Goal: Check status: Check status

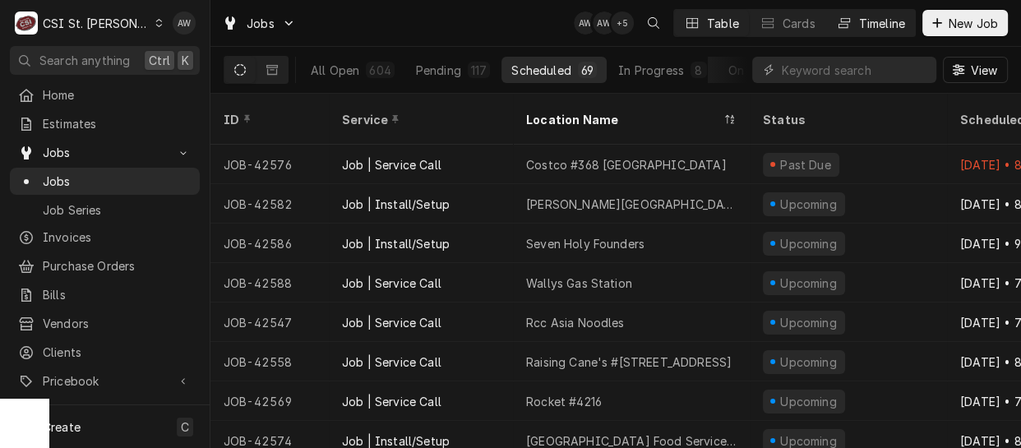
click at [889, 16] on div "Timeline" at bounding box center [882, 23] width 46 height 17
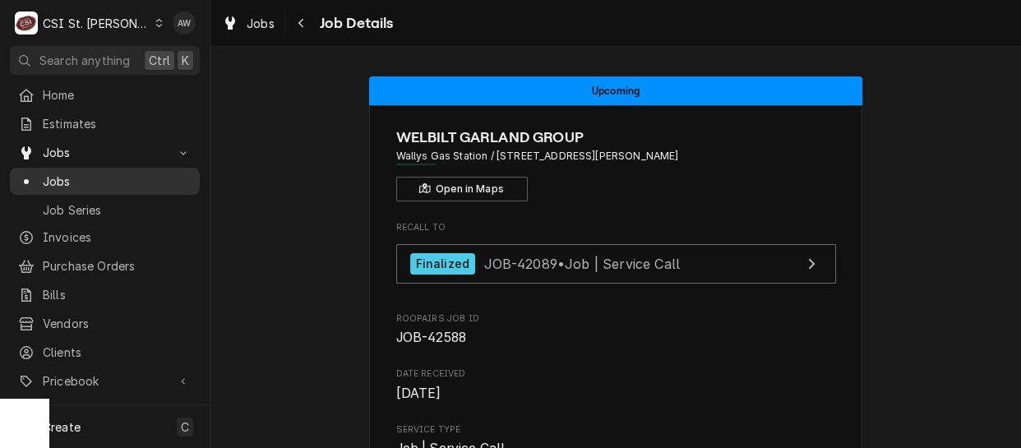
click at [98, 173] on span "Jobs" at bounding box center [117, 181] width 149 height 17
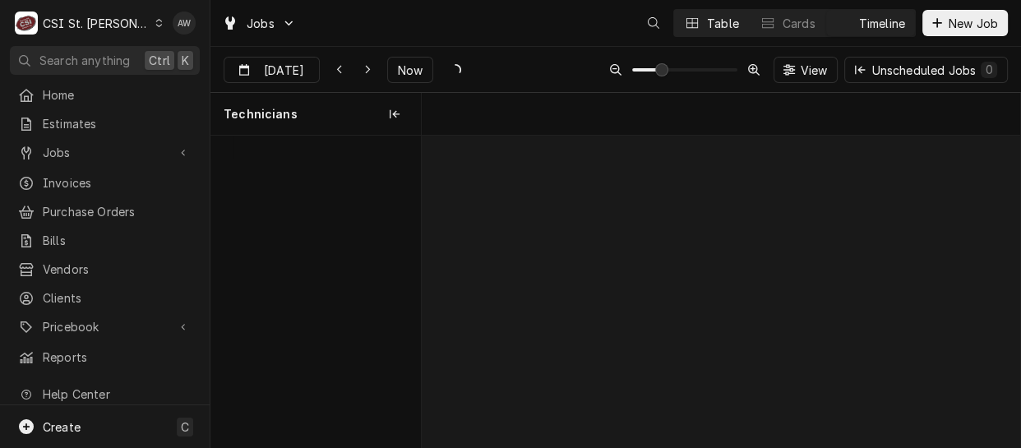
scroll to position [0, 11884]
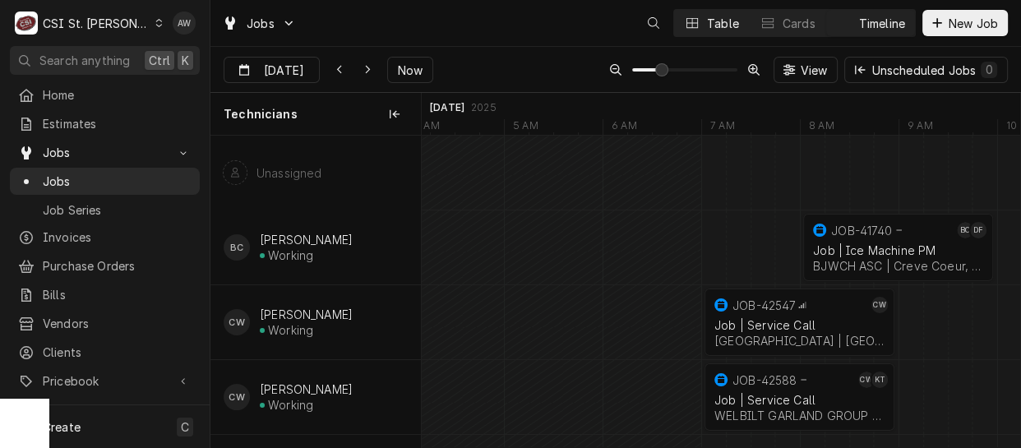
click at [728, 16] on div "Table" at bounding box center [723, 23] width 32 height 17
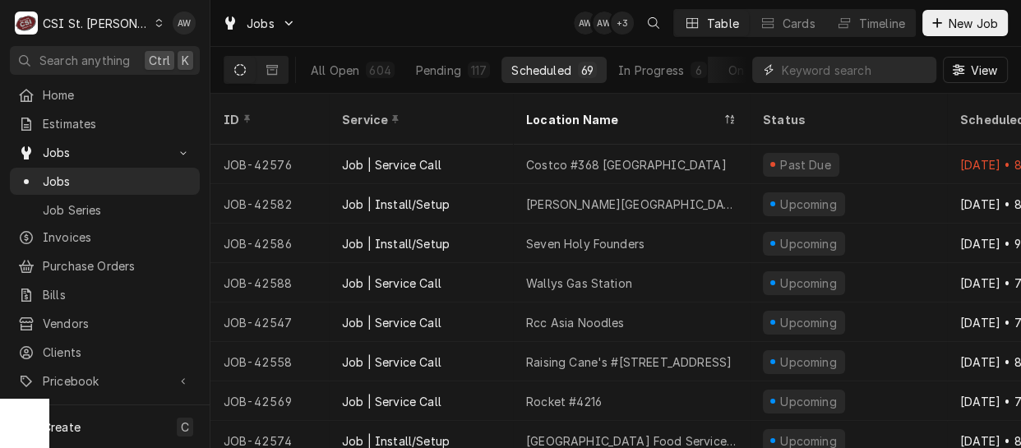
click at [828, 74] on input "Dynamic Content Wrapper" at bounding box center [855, 70] width 146 height 26
paste input "42270"
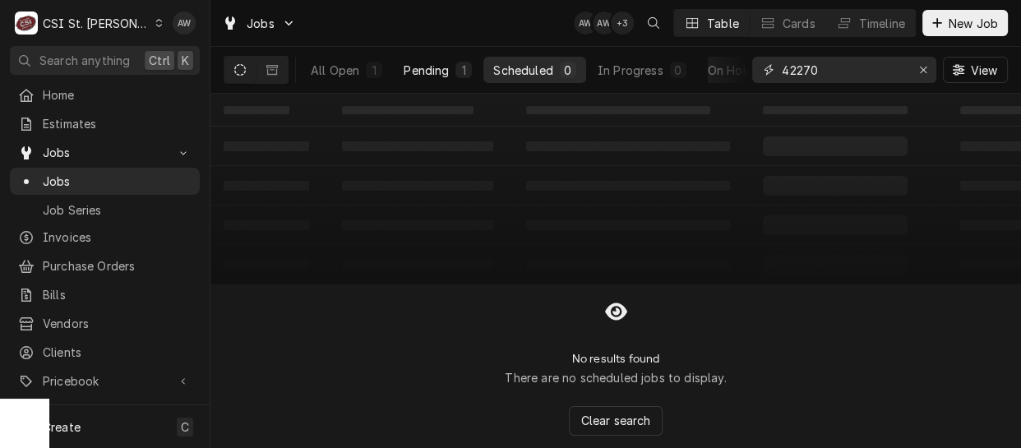
type input "42270"
click at [426, 77] on div "Pending" at bounding box center [426, 70] width 45 height 17
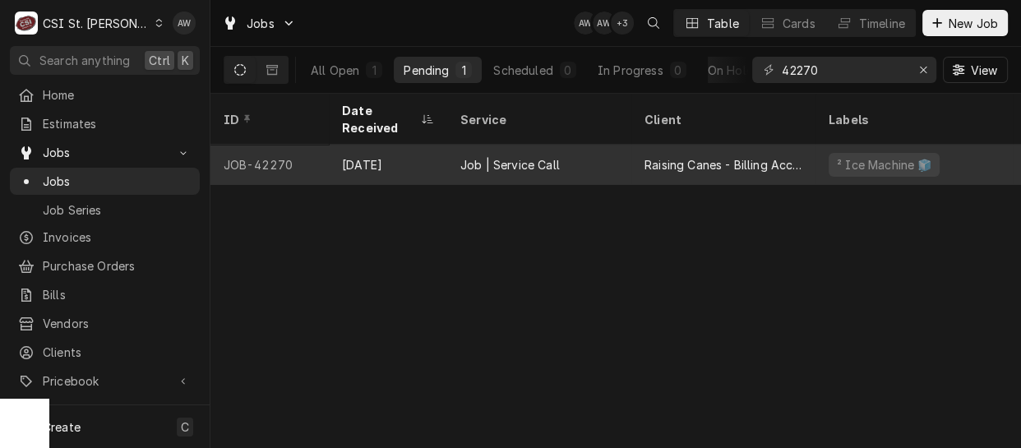
click at [439, 145] on div "Aug 25" at bounding box center [388, 164] width 118 height 39
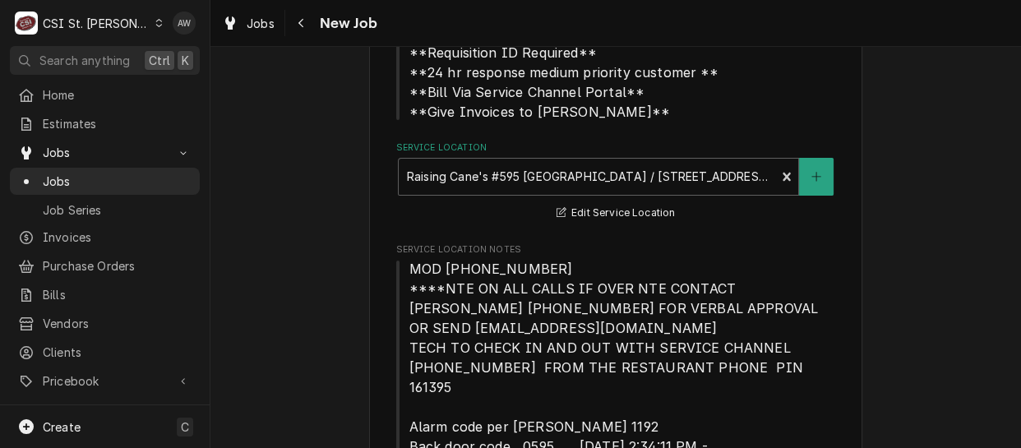
type textarea "x"
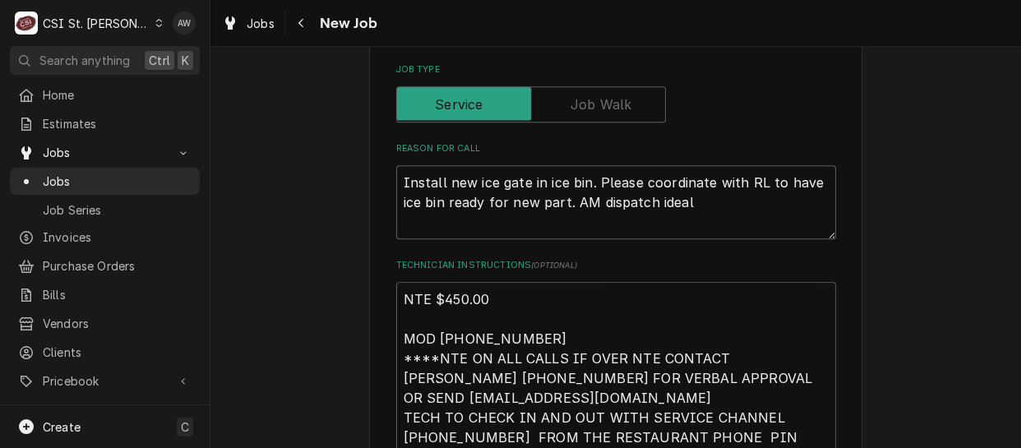
scroll to position [1068, 0]
click at [257, 29] on span "Jobs" at bounding box center [261, 23] width 28 height 17
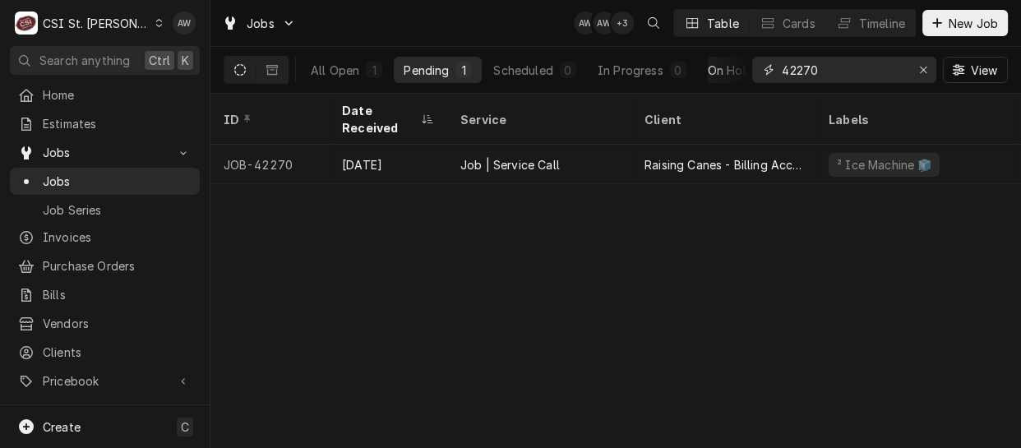
drag, startPoint x: 831, startPoint y: 72, endPoint x: 706, endPoint y: 58, distance: 125.8
click at [706, 58] on div "All Open 1 Pending 1 Scheduled 0 In Progress 0 On Hold 0 Completed 0 42270 View" at bounding box center [616, 70] width 785 height 46
paste input "458"
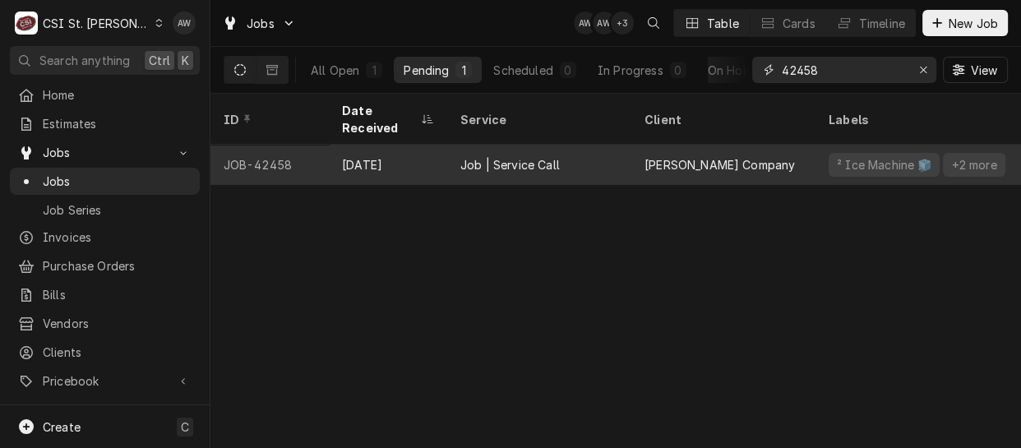
type input "42458"
click at [532, 156] on div "Job | Service Call" at bounding box center [511, 164] width 100 height 17
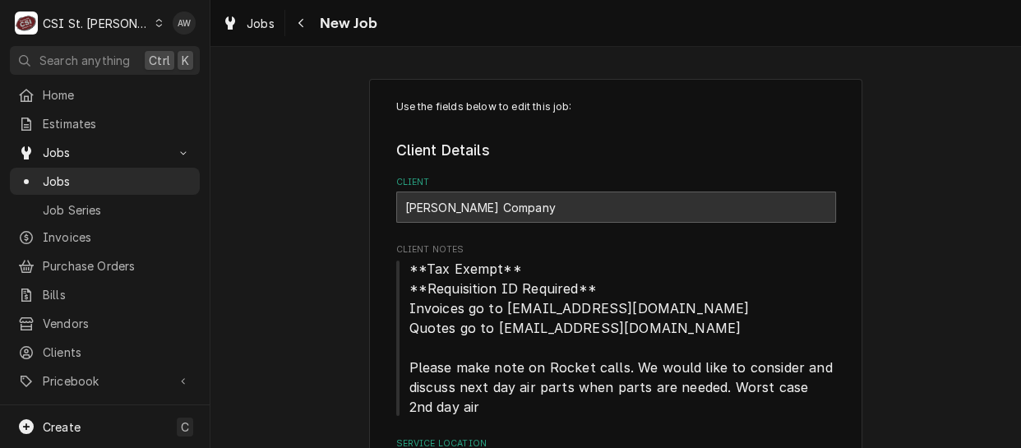
type textarea "x"
click at [303, 26] on icon "Navigate back" at bounding box center [301, 23] width 7 height 12
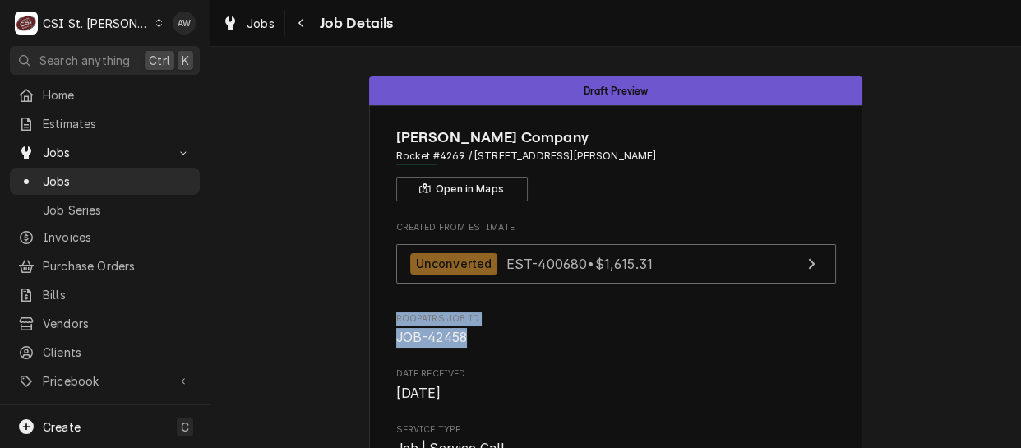
drag, startPoint x: 461, startPoint y: 336, endPoint x: 384, endPoint y: 325, distance: 78.2
copy div "Roopairs Job ID JOB-42458"
click at [460, 331] on span "JOB-42458" at bounding box center [431, 338] width 71 height 16
drag, startPoint x: 461, startPoint y: 337, endPoint x: 390, endPoint y: 337, distance: 70.7
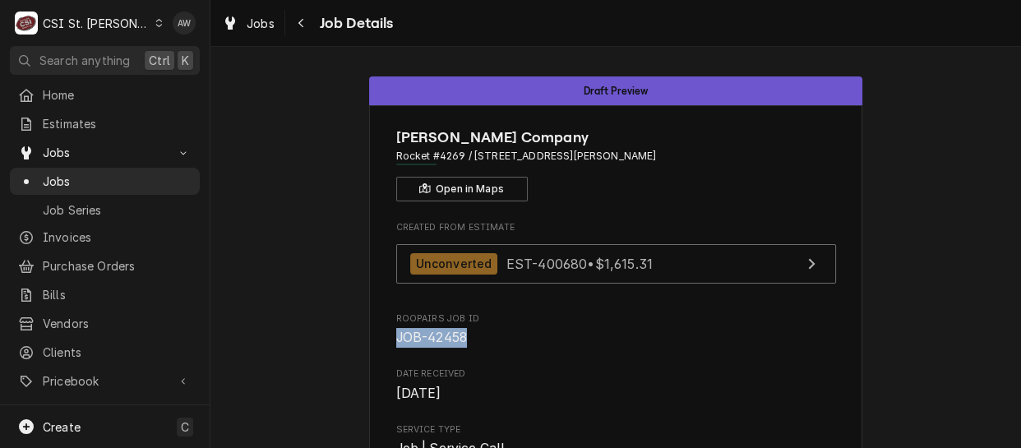
click at [396, 337] on span "JOB-42458" at bounding box center [431, 338] width 71 height 16
copy span "JOB-42458"
